Goal: Use online tool/utility: Utilize a website feature to perform a specific function

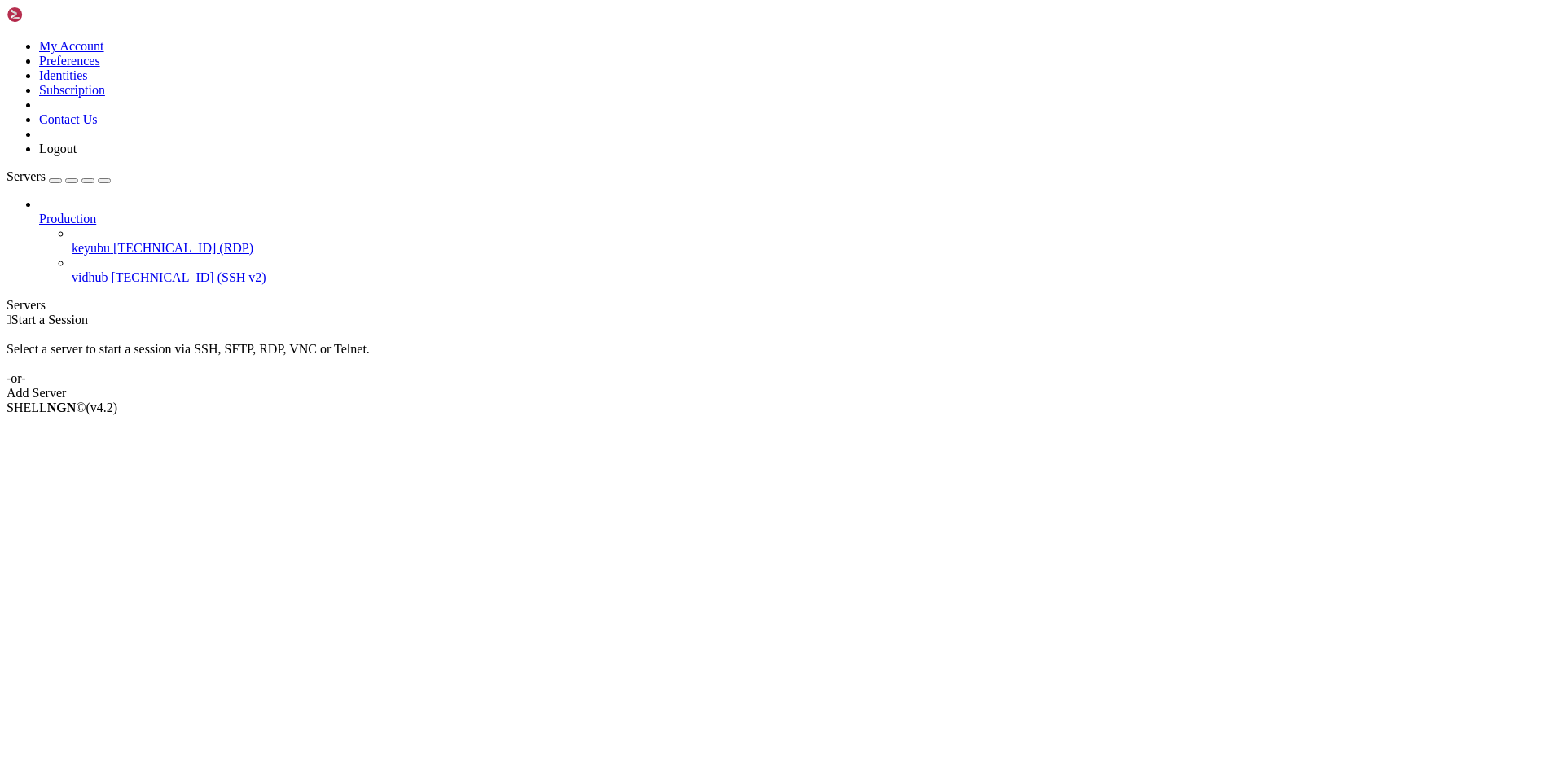
click at [107, 270] on span "vidhub" at bounding box center [89, 277] width 35 height 14
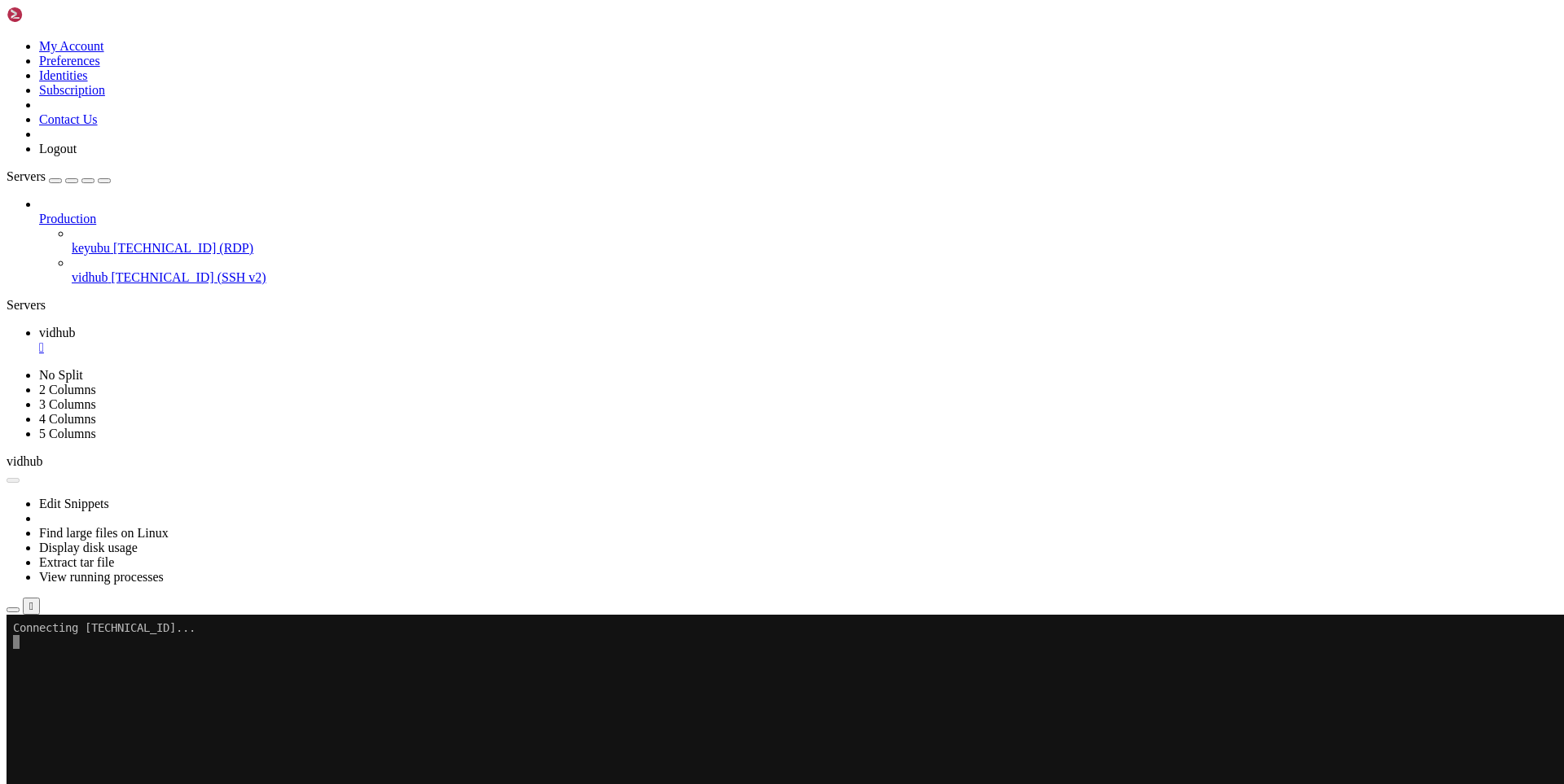
click at [113, 241] on span "[TECHNICAL_ID] (RDP)" at bounding box center [183, 248] width 140 height 14
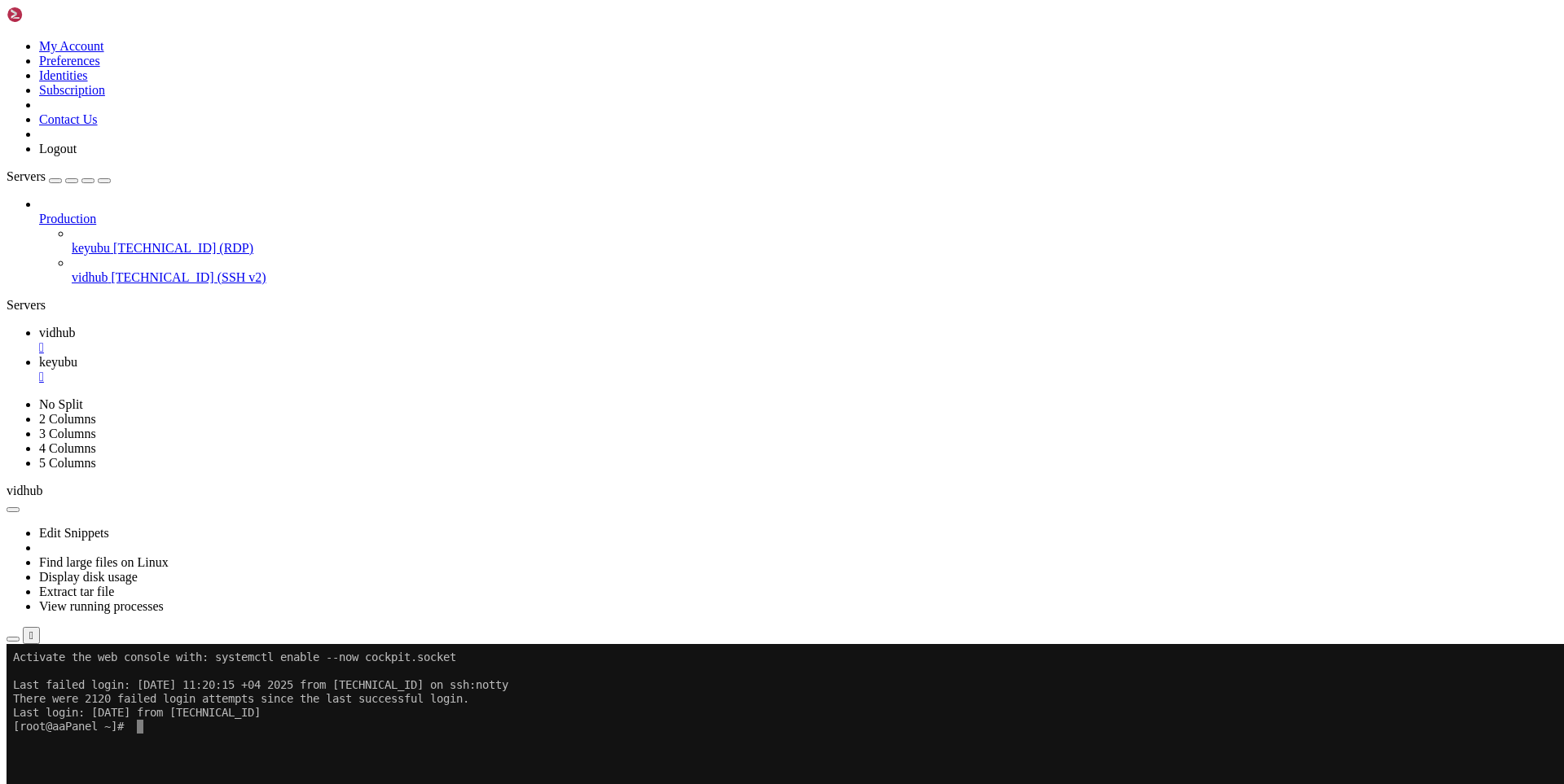
click at [75, 326] on span "vidhub" at bounding box center [57, 333] width 35 height 14
click at [78, 355] on span "keyubu" at bounding box center [57, 362] width 38 height 14
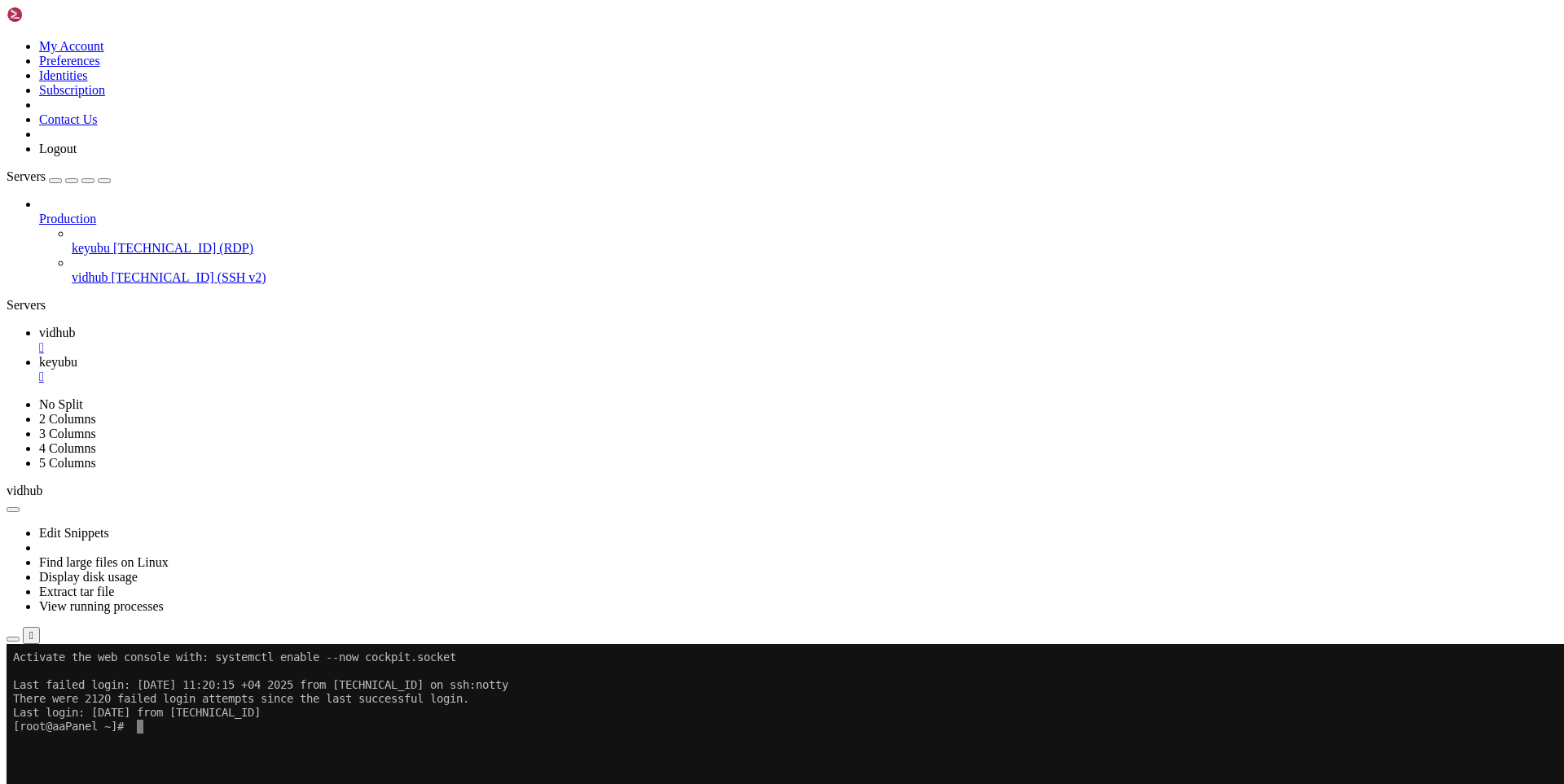
drag, startPoint x: 114, startPoint y: 955, endPoint x: 95, endPoint y: 983, distance: 33.8
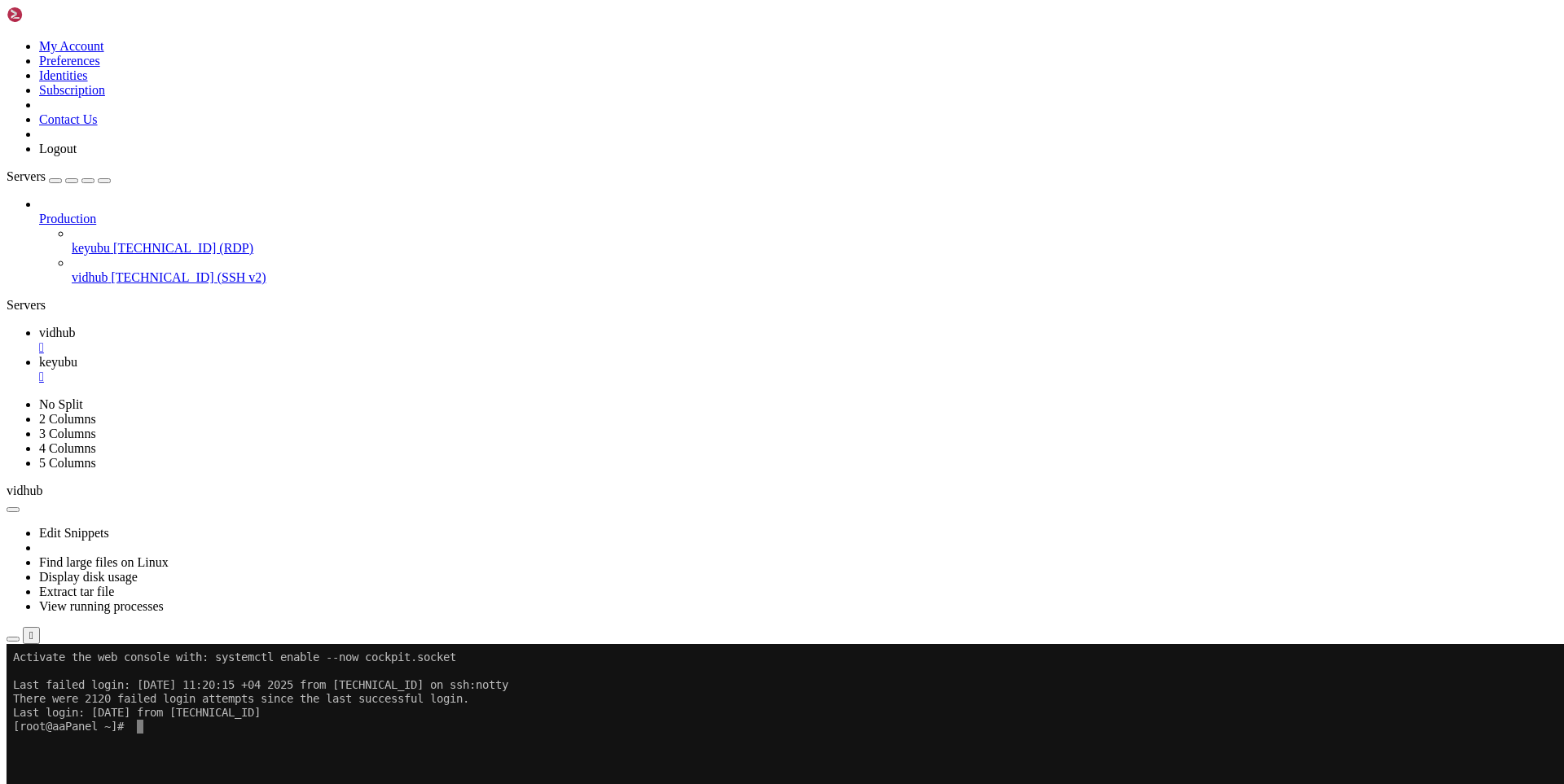
drag, startPoint x: 631, startPoint y: 1143, endPoint x: 399, endPoint y: 1149, distance: 232.1
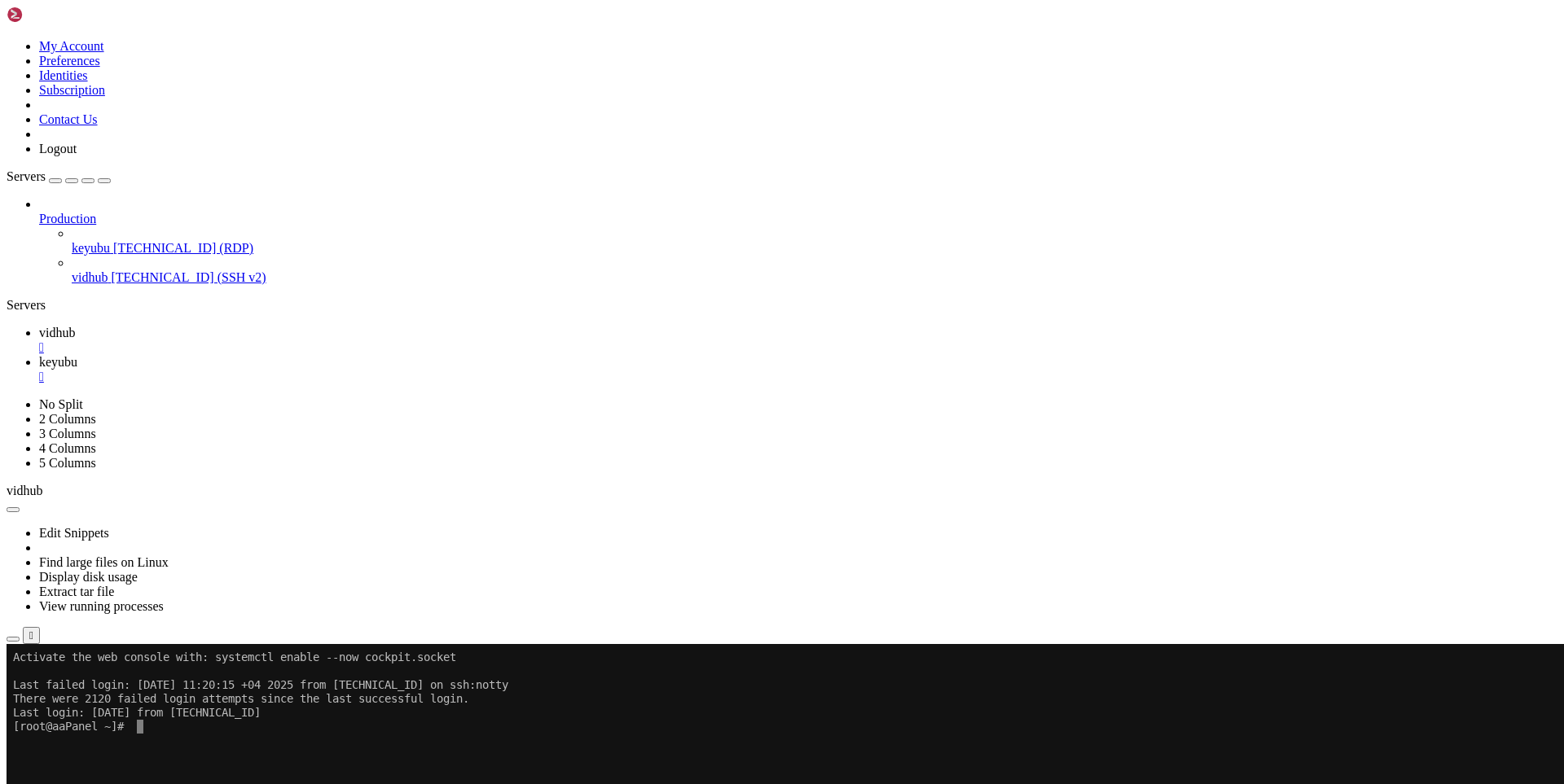
drag, startPoint x: 804, startPoint y: 1014, endPoint x: 430, endPoint y: 1009, distance: 374.0
drag, startPoint x: 429, startPoint y: 928, endPoint x: 836, endPoint y: 1212, distance: 496.3
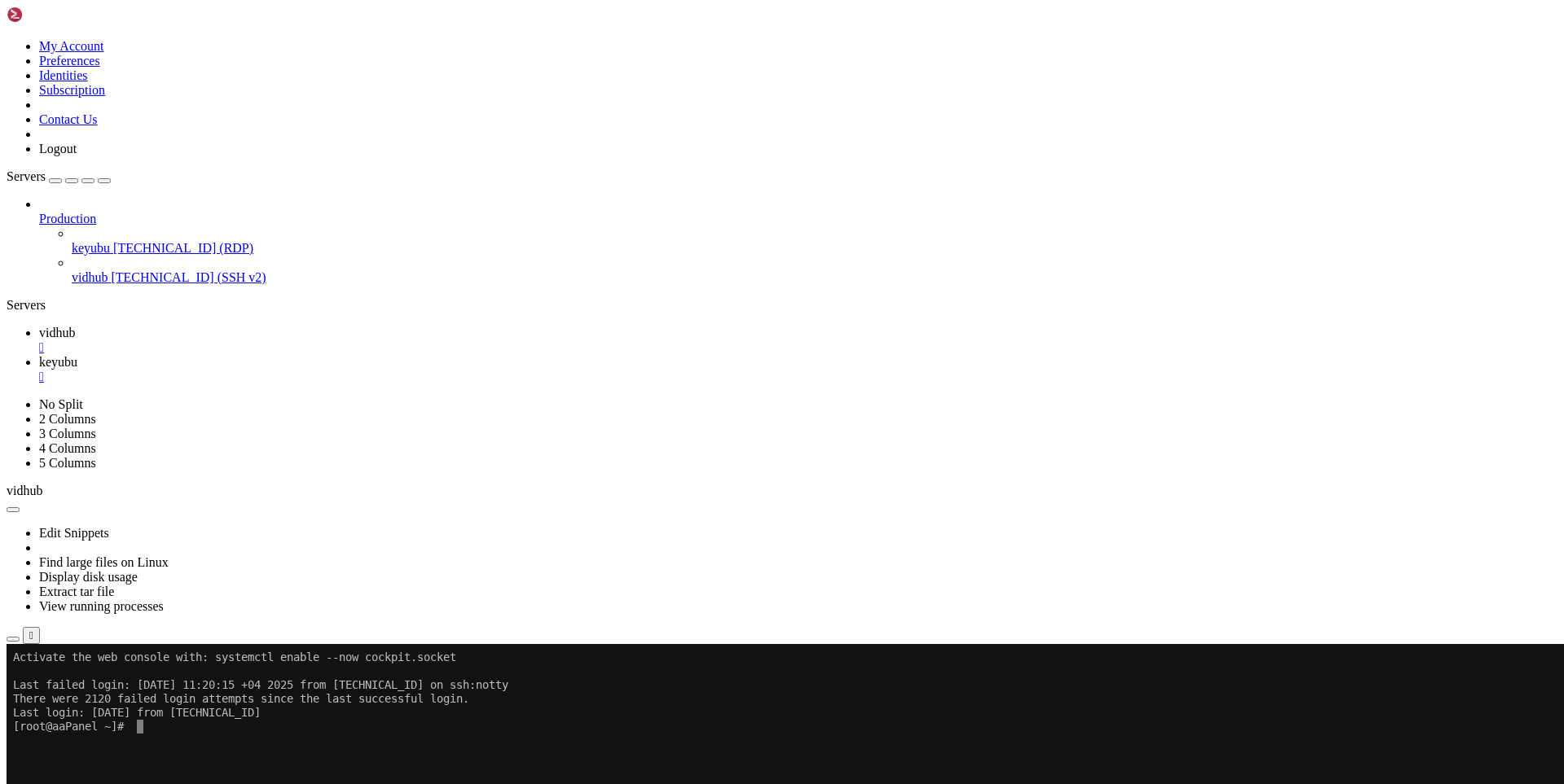
drag, startPoint x: 793, startPoint y: 1008, endPoint x: 439, endPoint y: 1014, distance: 354.1
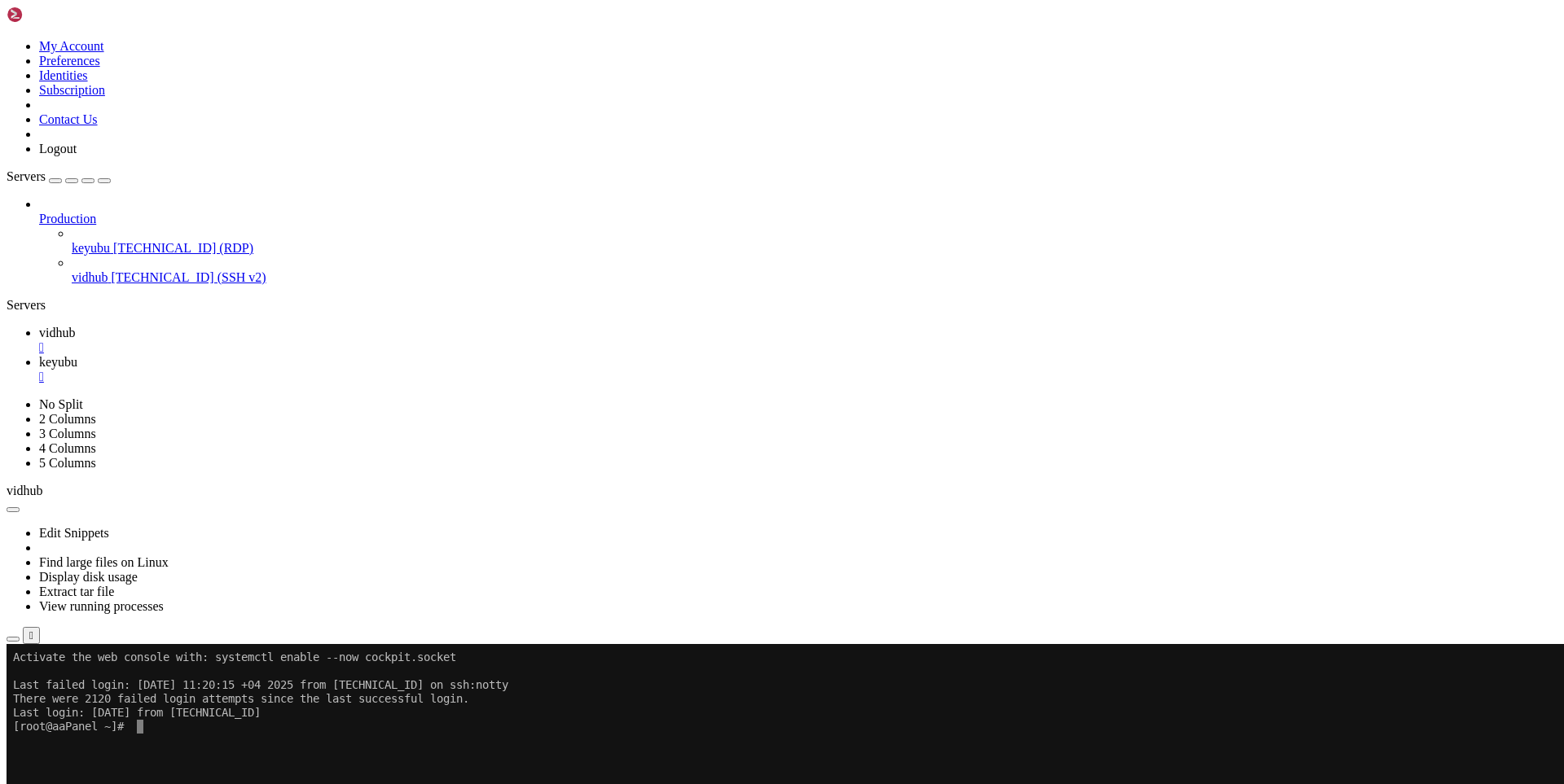
drag, startPoint x: 875, startPoint y: 1301, endPoint x: 227, endPoint y: 1014, distance: 708.7
